Goal: Transaction & Acquisition: Purchase product/service

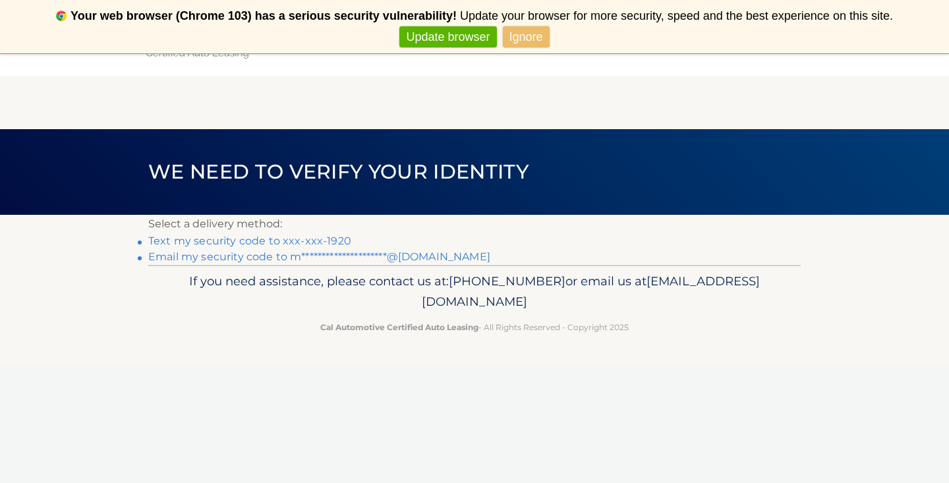
click at [332, 241] on link "Text my security code to xxx-xxx-1920" at bounding box center [249, 241] width 203 height 13
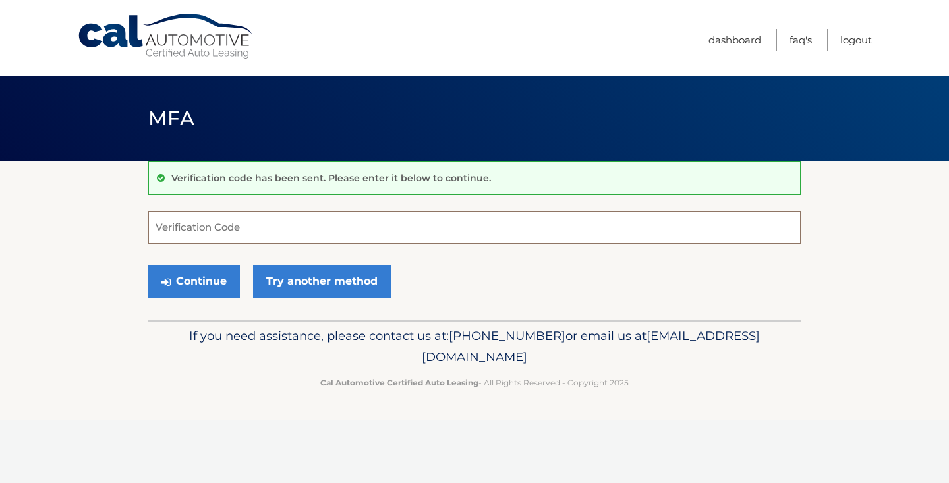
click at [332, 241] on input "Verification Code" at bounding box center [474, 227] width 653 height 33
type input "474669"
click at [214, 286] on button "Continue" at bounding box center [194, 281] width 92 height 33
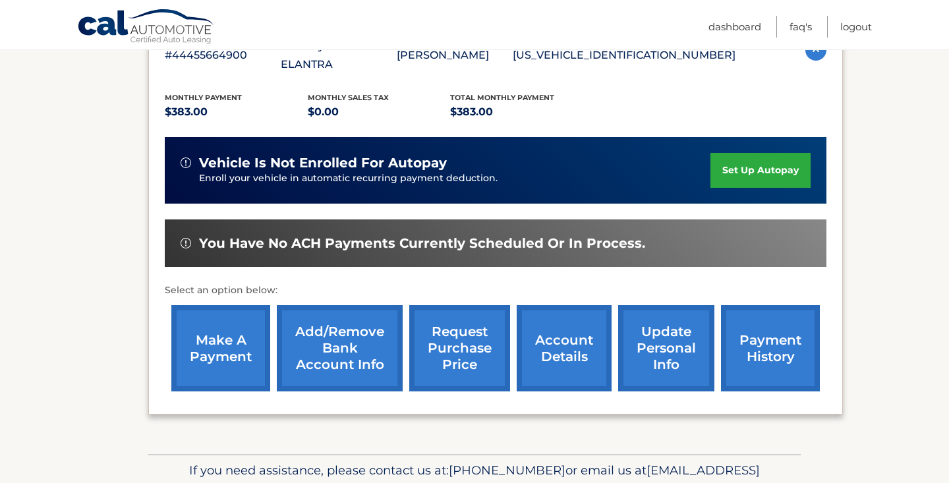
scroll to position [266, 0]
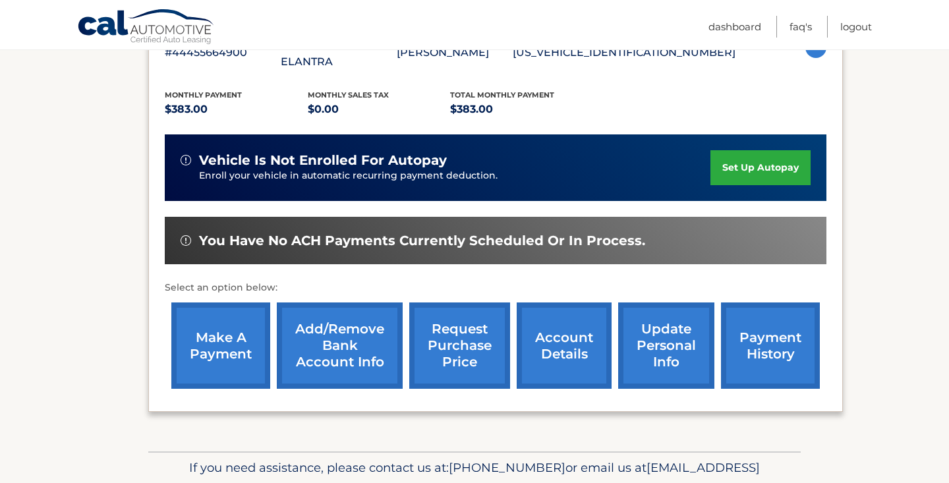
click at [222, 325] on link "make a payment" at bounding box center [220, 346] width 99 height 86
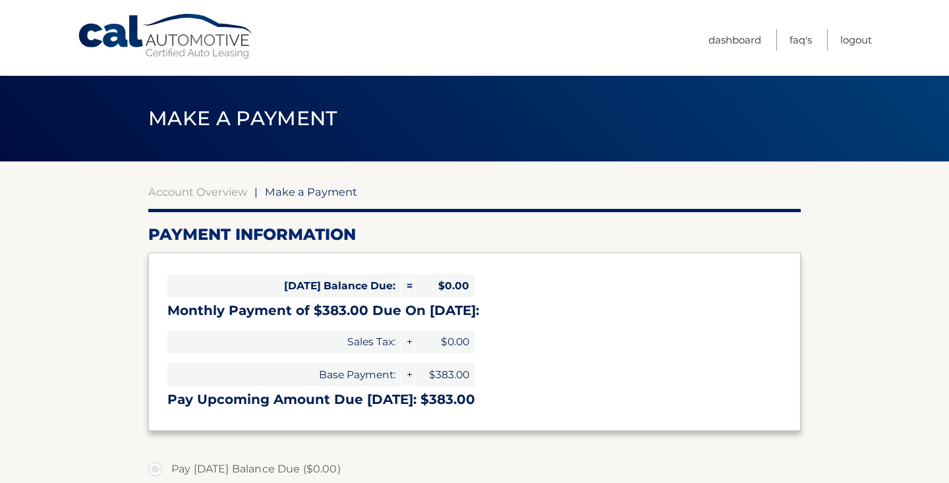
select select "Njc2NDMyNGUtNGU4ZS00ZDZkLThkYzYtZWJjNzZkNTJmMDY5"
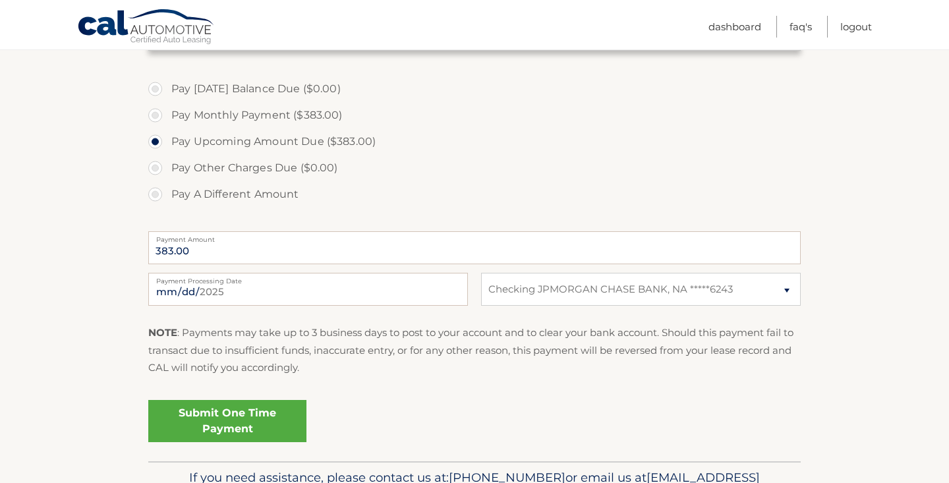
scroll to position [384, 0]
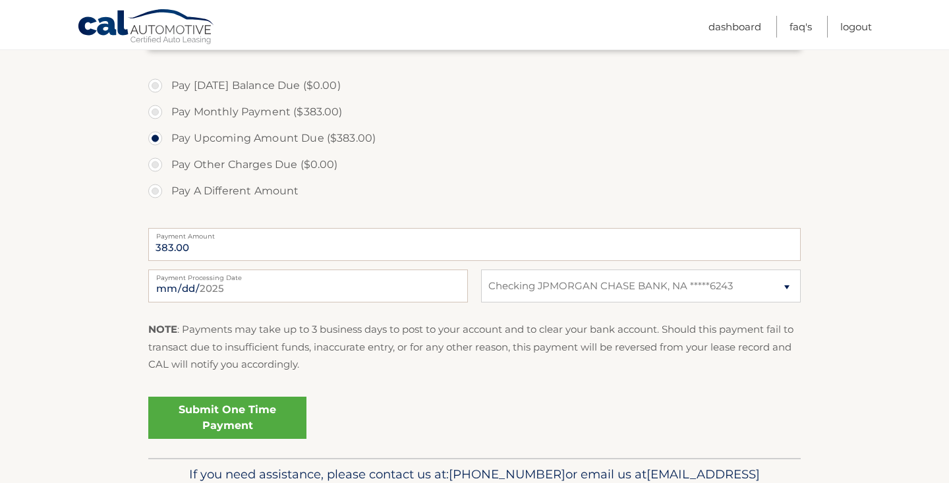
click at [275, 428] on link "Submit One Time Payment" at bounding box center [227, 418] width 158 height 42
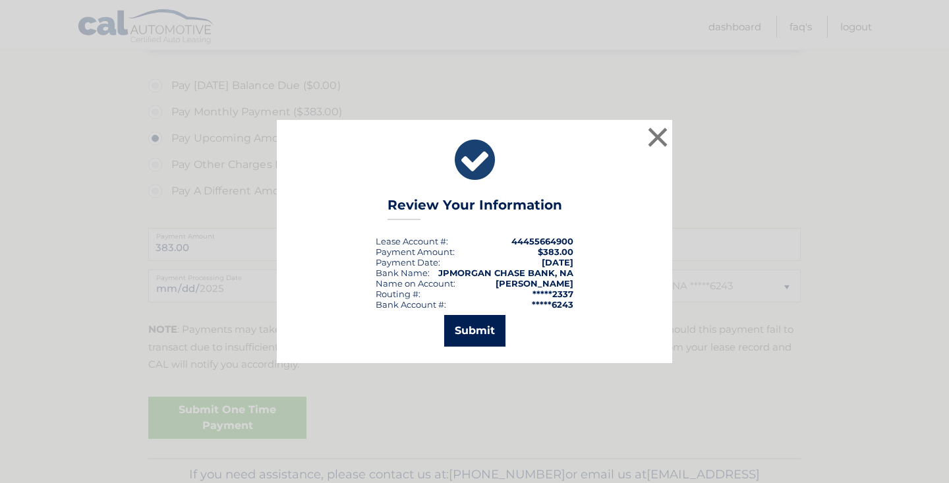
click at [473, 326] on button "Submit" at bounding box center [474, 331] width 61 height 32
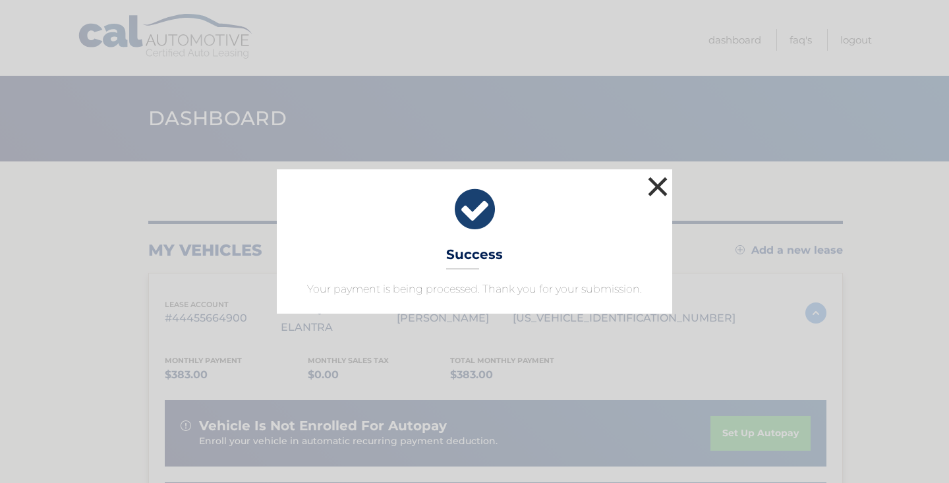
click at [652, 187] on button "×" at bounding box center [658, 186] width 26 height 26
